Goal: Task Accomplishment & Management: Use online tool/utility

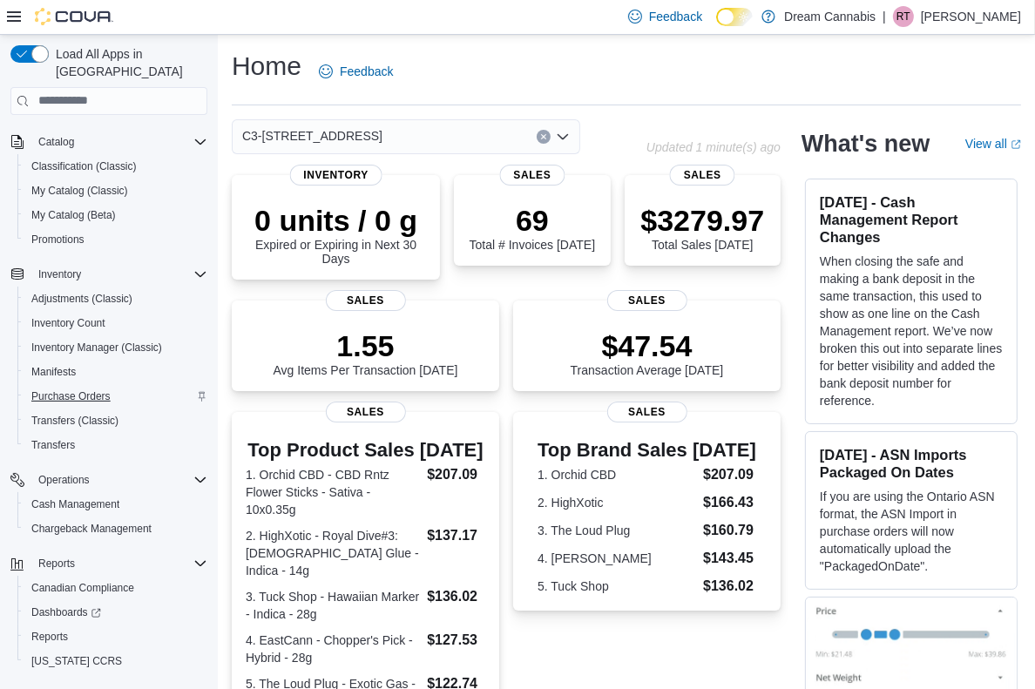
scroll to position [125, 0]
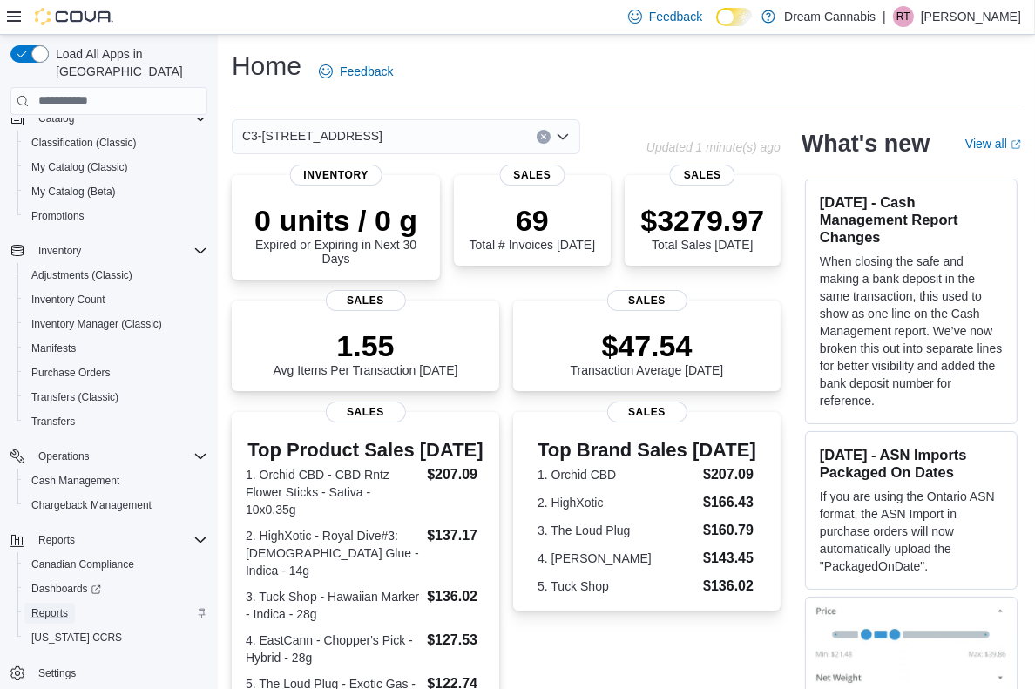
click at [51, 606] on span "Reports" at bounding box center [49, 613] width 37 height 14
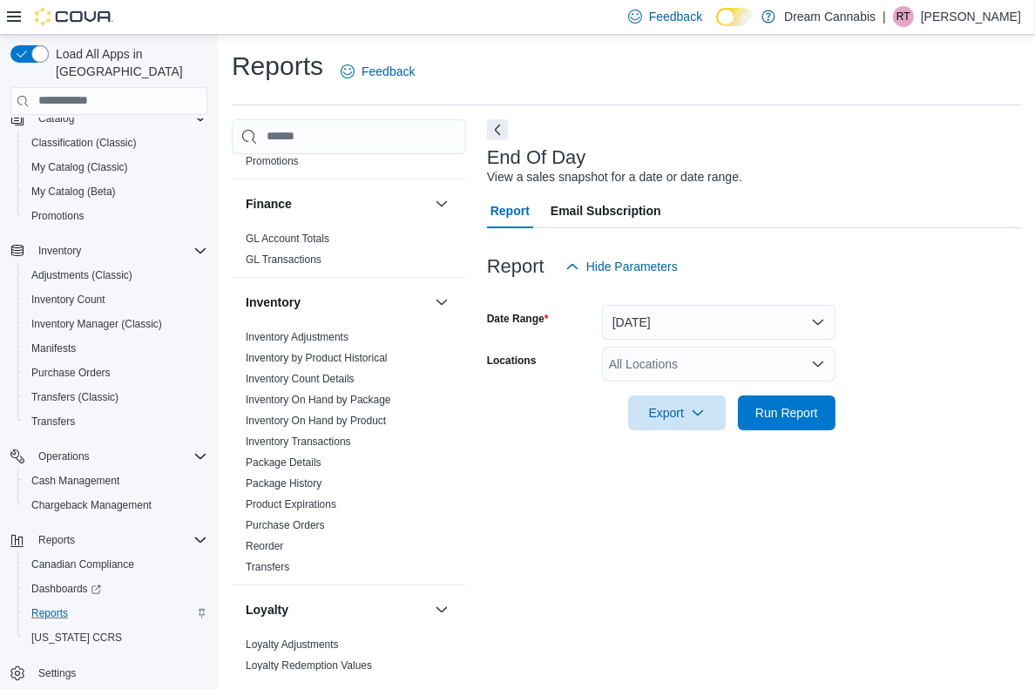
scroll to position [658, 0]
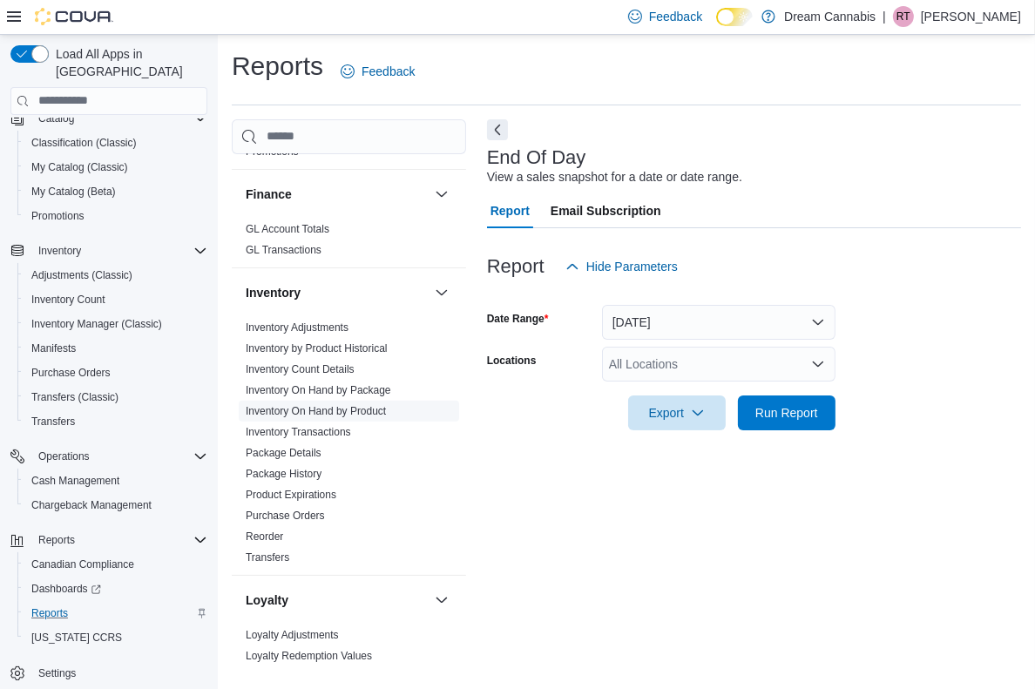
click at [306, 405] on link "Inventory On Hand by Product" at bounding box center [316, 411] width 140 height 12
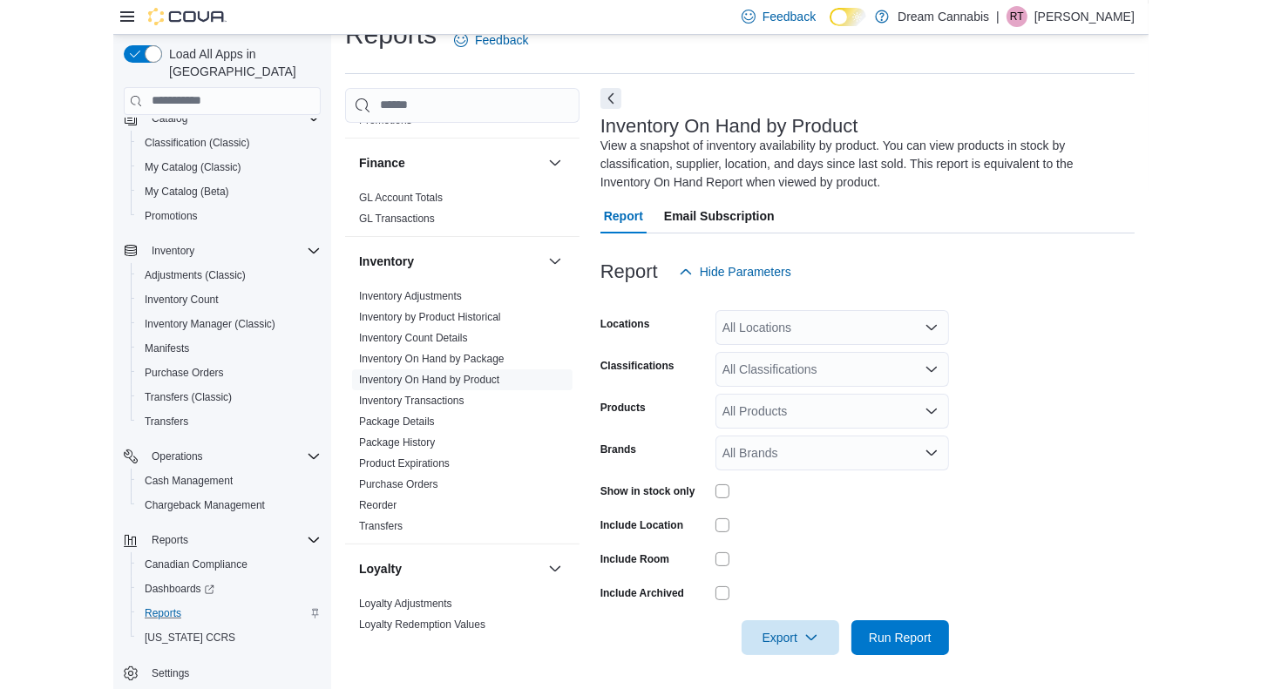
scroll to position [13, 0]
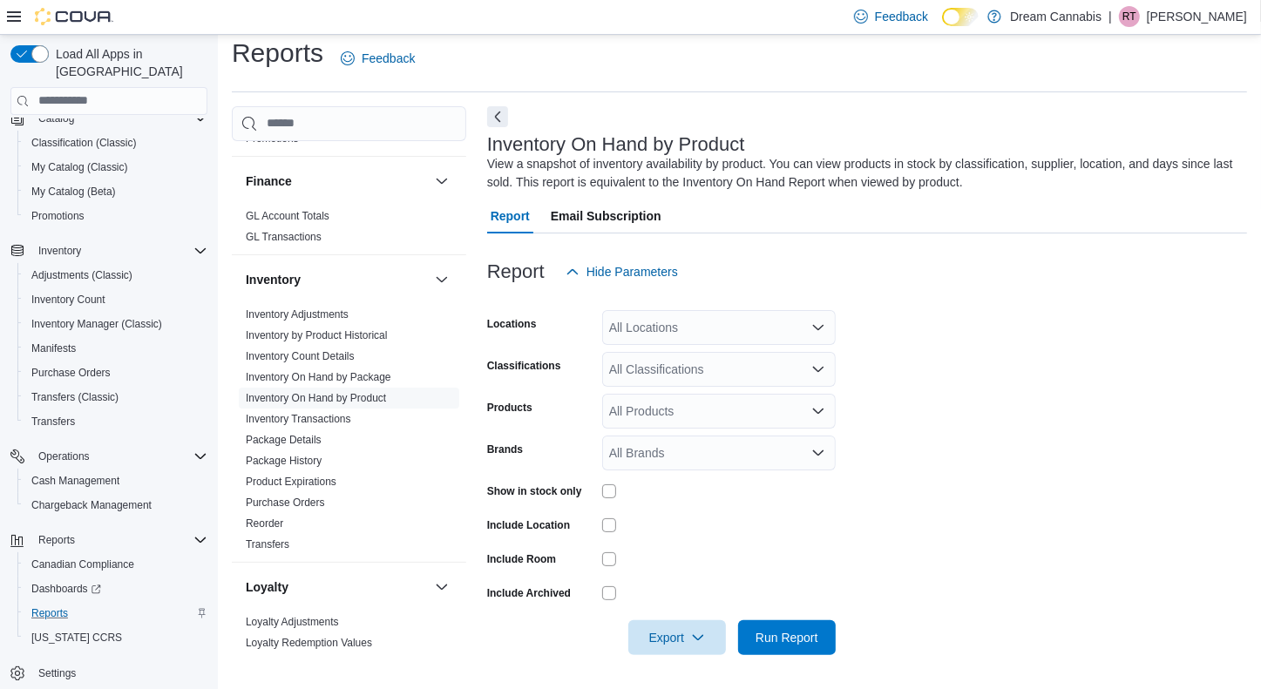
click at [654, 337] on div "All Locations" at bounding box center [718, 327] width 233 height 35
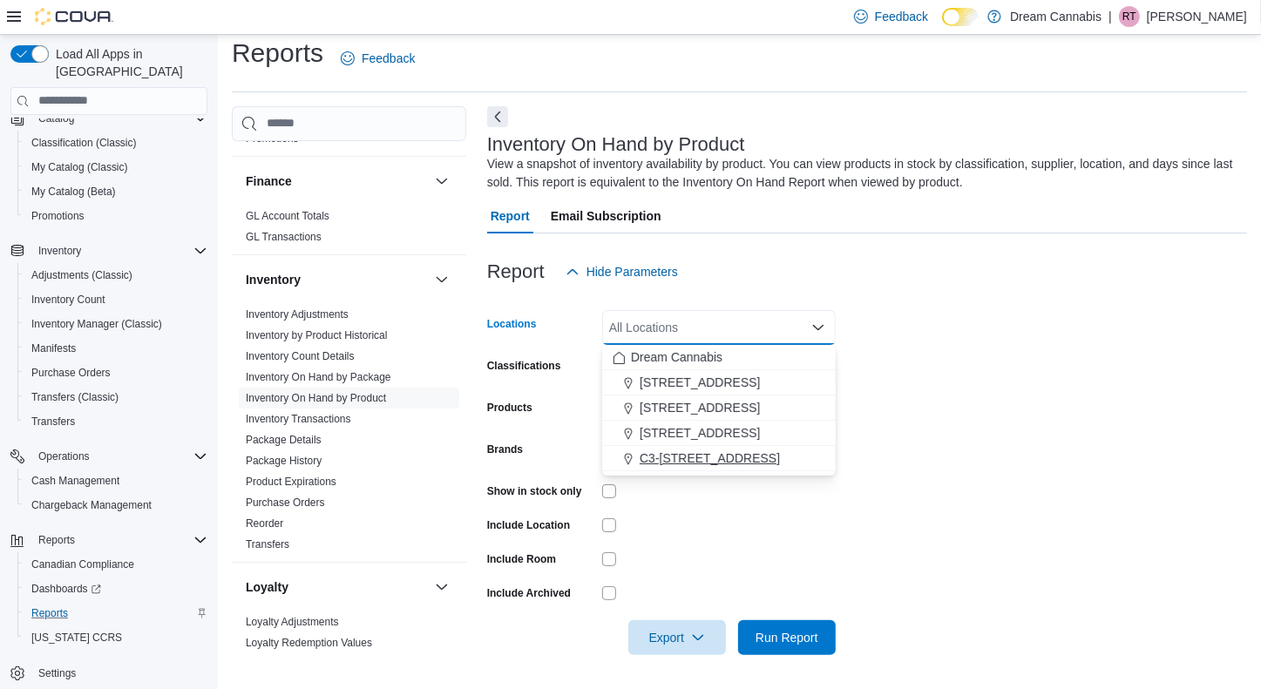
click at [723, 460] on span "C3-3000 Wellington Rd" at bounding box center [709, 458] width 140 height 17
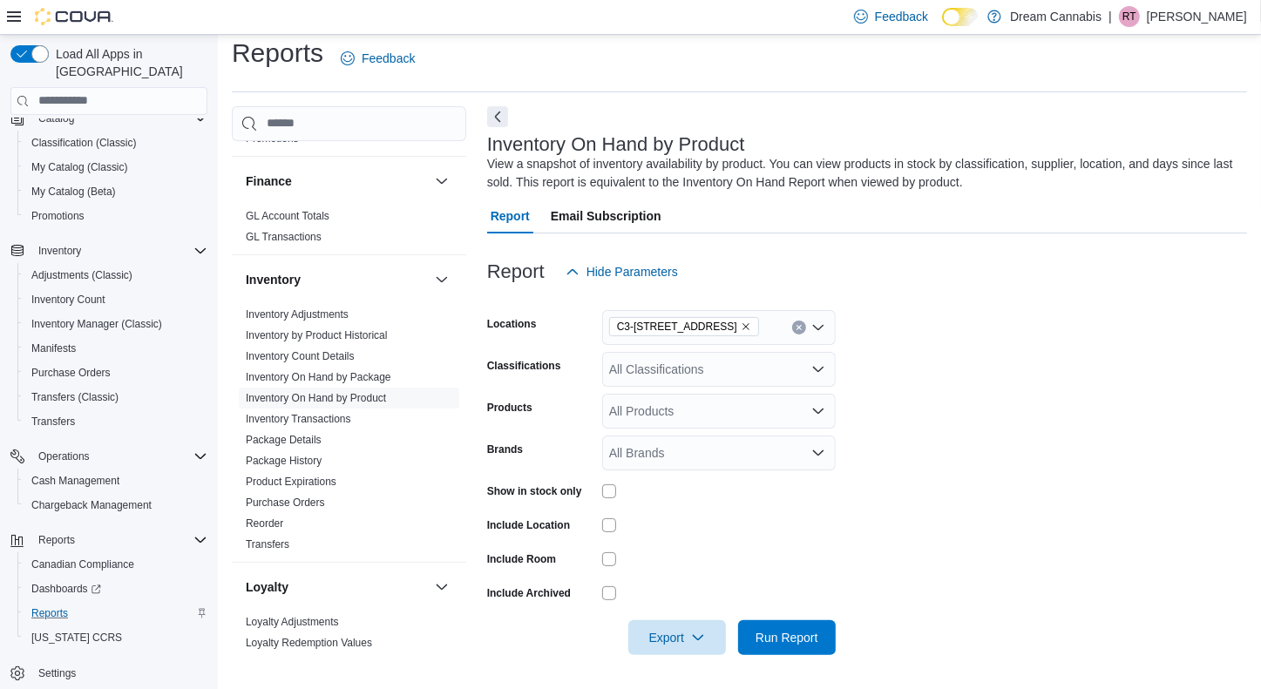
click at [882, 389] on form "Locations C3-3000 Wellington Rd Classifications All Classifications Products Al…" at bounding box center [867, 472] width 760 height 366
click at [766, 369] on div "All Classifications" at bounding box center [718, 369] width 233 height 35
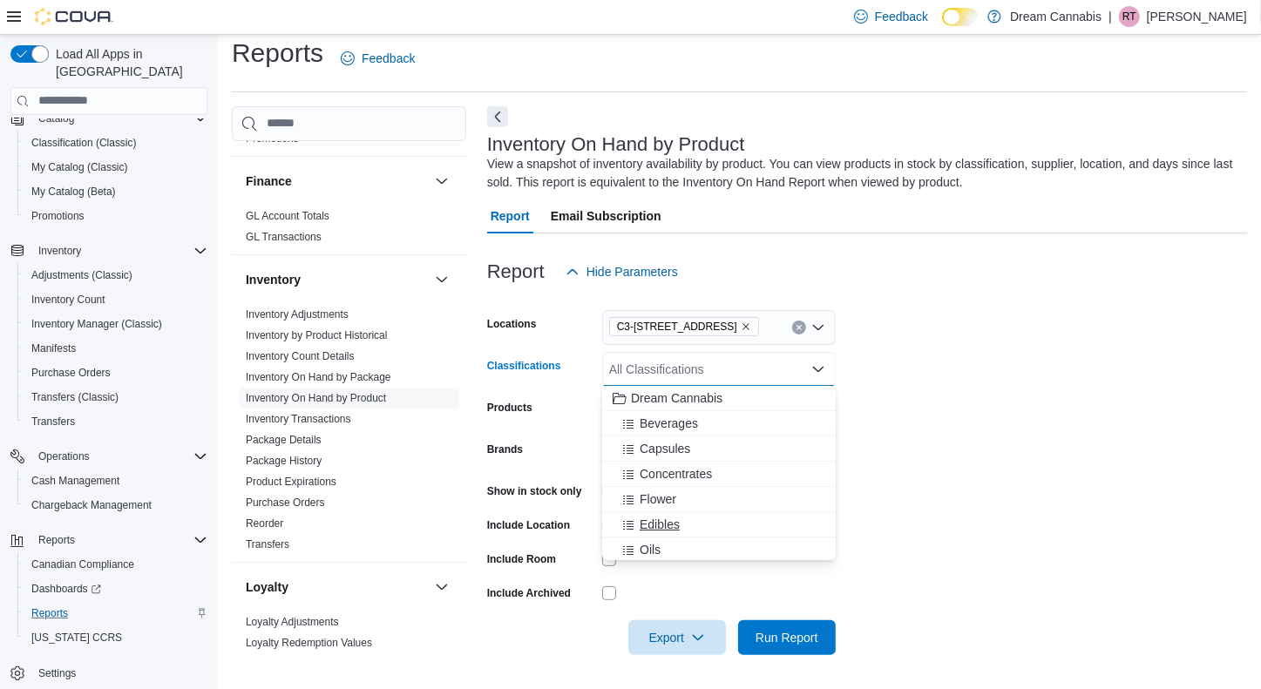
click at [670, 530] on span "Edibles" at bounding box center [659, 524] width 40 height 17
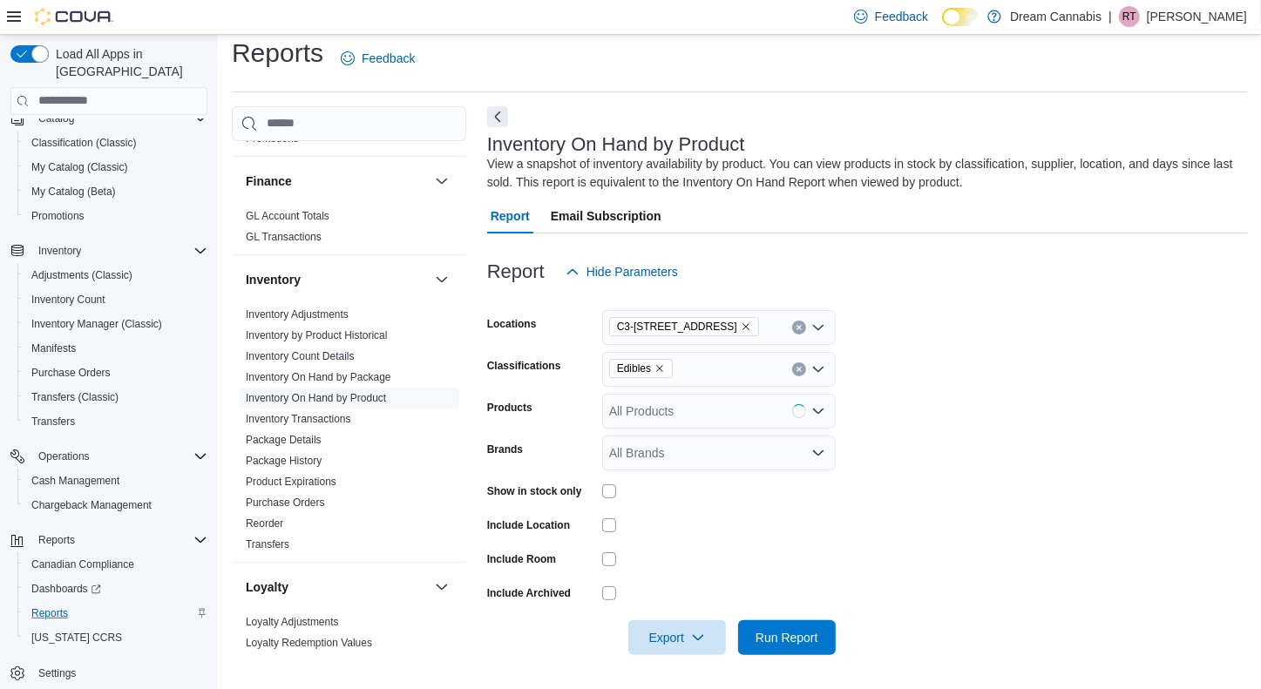
click at [961, 477] on form "Locations C3-3000 Wellington Rd Classifications Edibles Products All Products B…" at bounding box center [867, 472] width 760 height 366
click at [782, 628] on span "Run Report" at bounding box center [786, 636] width 63 height 17
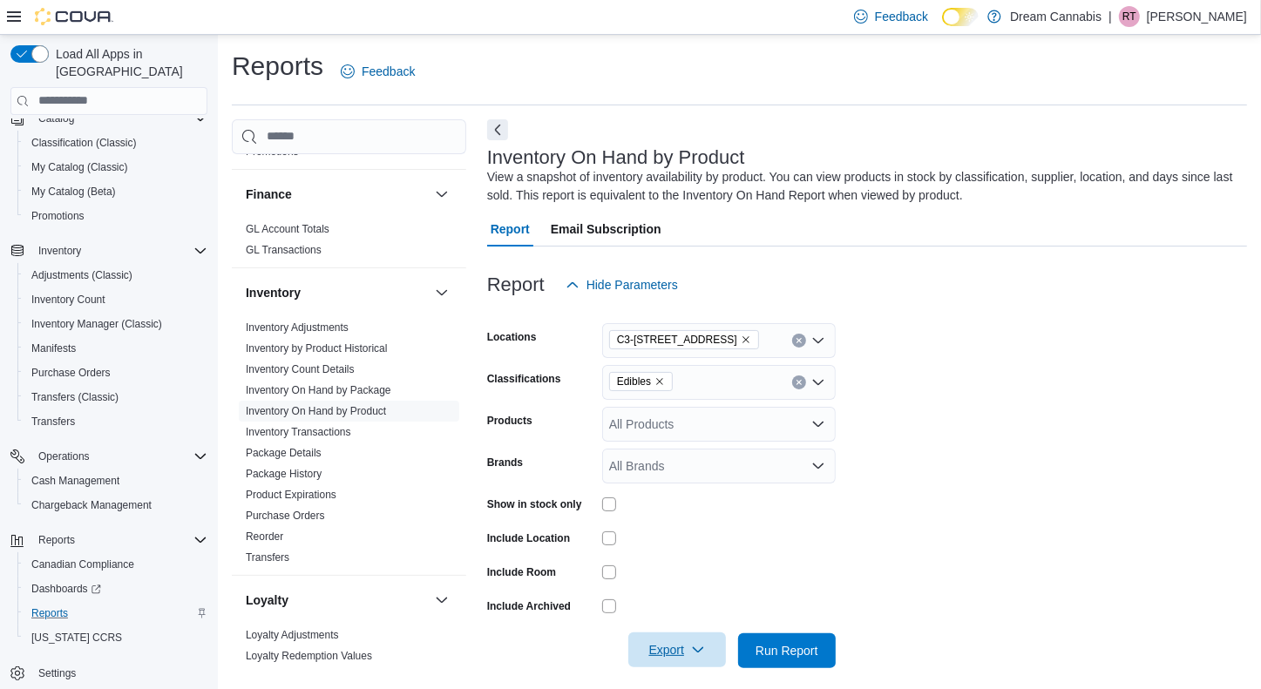
click at [675, 651] on span "Export" at bounding box center [677, 649] width 77 height 35
click at [673, 581] on span "Export to Csv" at bounding box center [678, 579] width 78 height 14
